Goal: Book appointment/travel/reservation

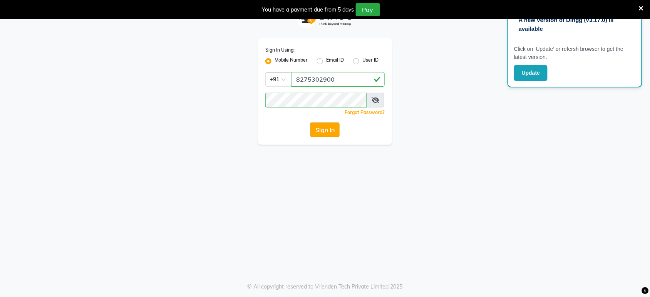
click at [319, 131] on button "Sign In" at bounding box center [324, 129] width 29 height 15
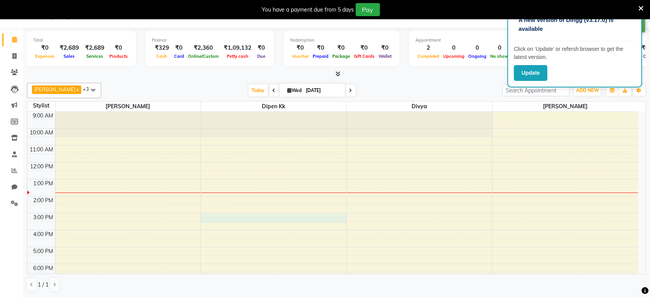
click at [317, 216] on div "9:00 AM 10:00 AM 11:00 AM 12:00 PM 1:00 PM 2:00 PM 3:00 PM 4:00 PM 5:00 PM 6:00…" at bounding box center [332, 213] width 611 height 203
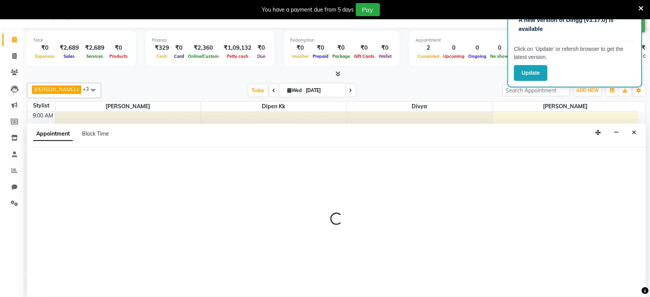
scroll to position [20, 0]
select select "82215"
select select "900"
select select "tentative"
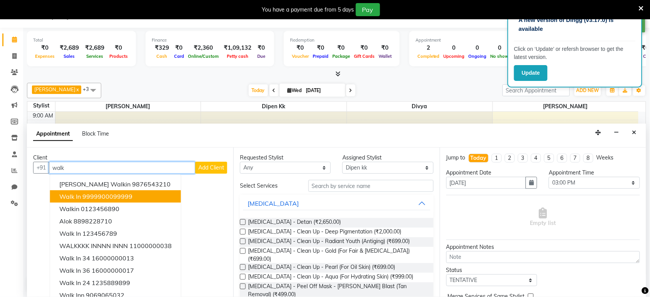
click at [129, 195] on ngb-highlight "9999900099999" at bounding box center [107, 197] width 50 height 8
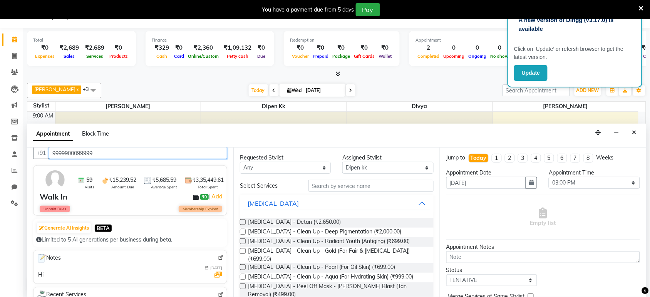
scroll to position [22, 0]
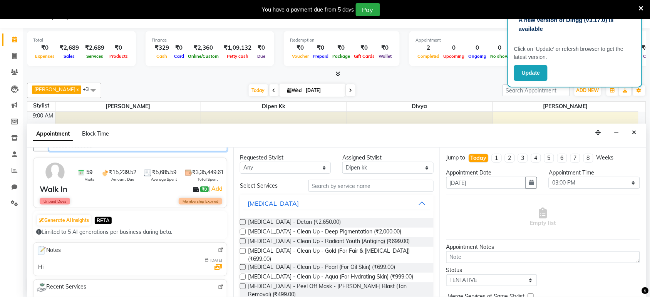
type input "9999900099999"
